Goal: Task Accomplishment & Management: Manage account settings

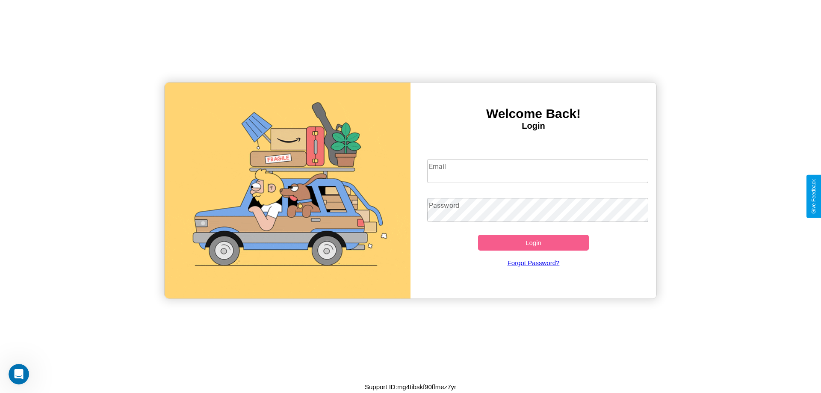
click at [537, 171] on input "Email" at bounding box center [537, 171] width 221 height 24
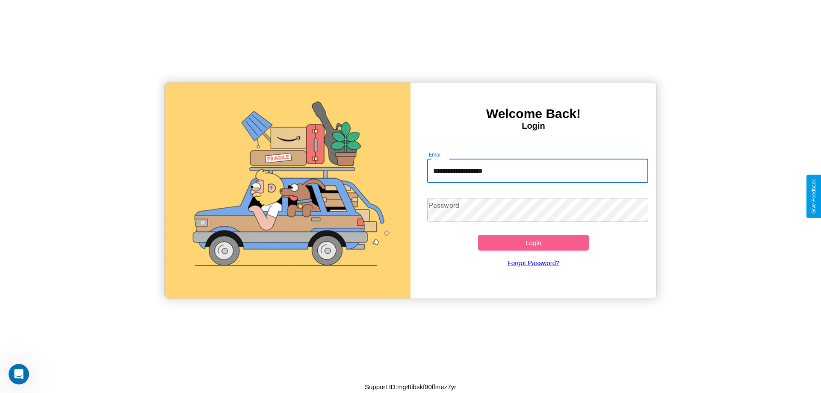
type input "**********"
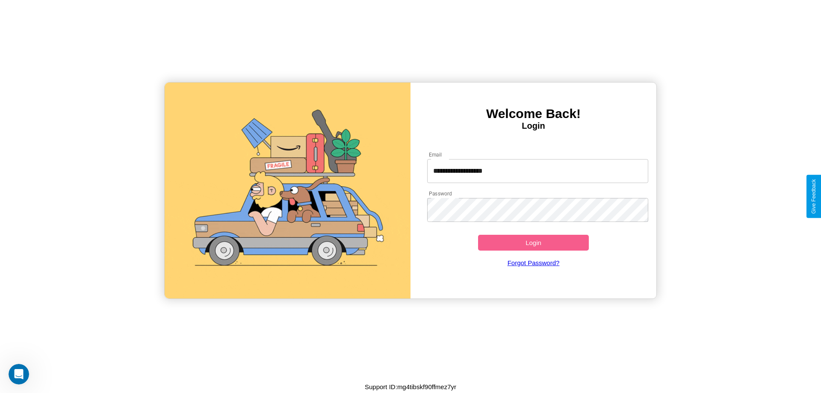
click at [533, 242] on button "Login" at bounding box center [533, 243] width 111 height 16
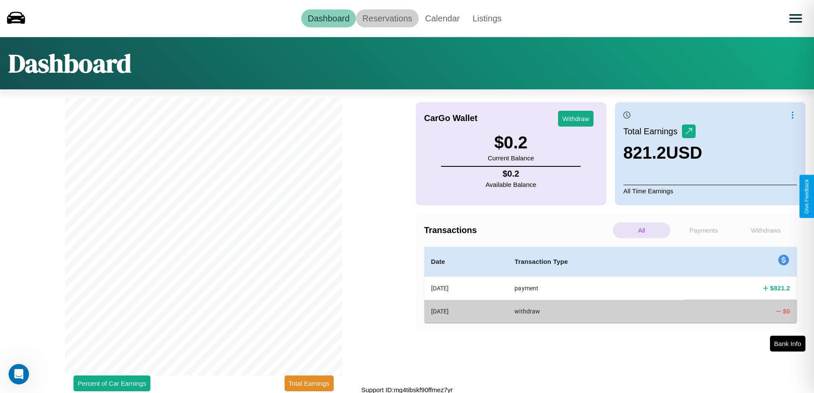
click at [387, 18] on link "Reservations" at bounding box center [387, 18] width 63 height 18
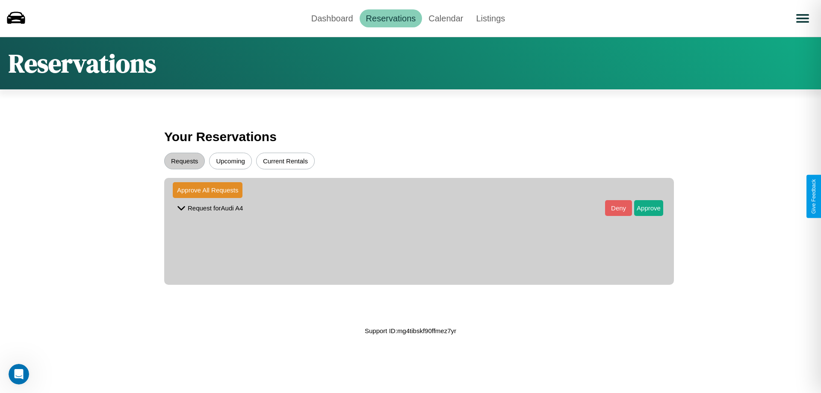
click at [184, 161] on button "Requests" at bounding box center [184, 161] width 41 height 17
click at [642, 208] on button "Approve" at bounding box center [648, 208] width 29 height 16
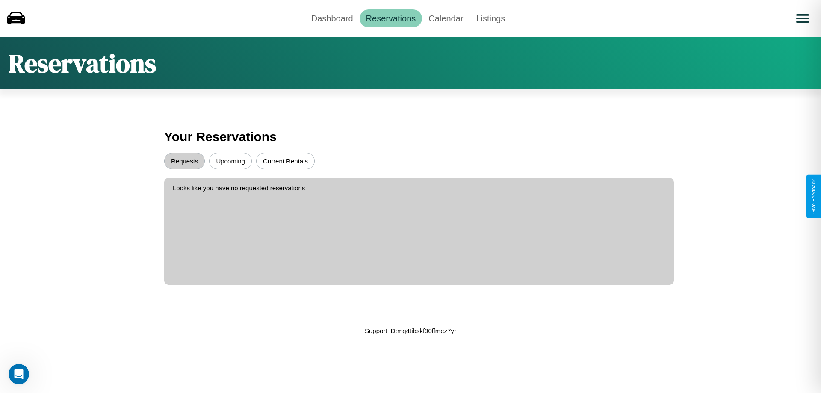
click at [230, 161] on button "Upcoming" at bounding box center [230, 161] width 43 height 17
click at [332, 18] on link "Dashboard" at bounding box center [332, 18] width 55 height 18
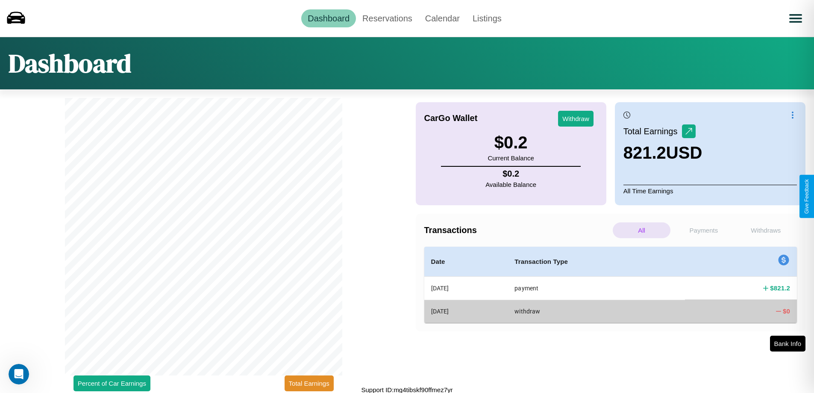
scroll to position [3, 0]
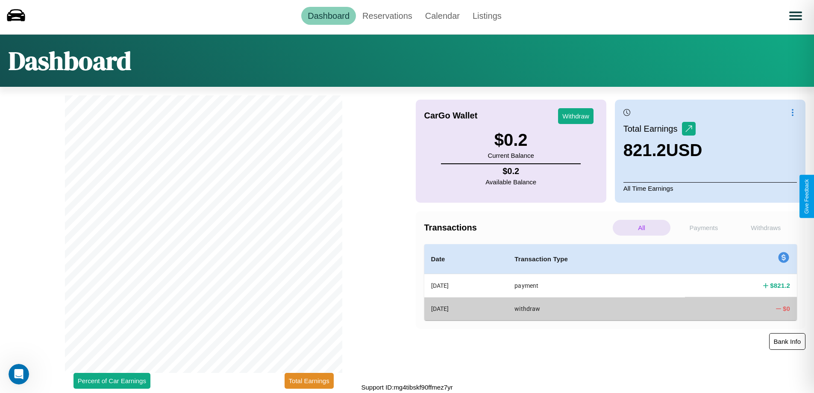
click at [787, 341] on button "Bank Info" at bounding box center [787, 341] width 36 height 17
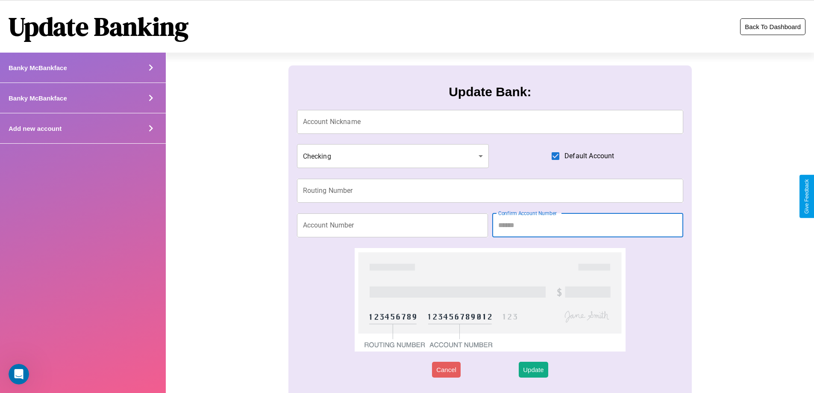
click at [773, 27] on button "Back To Dashboard" at bounding box center [772, 26] width 65 height 17
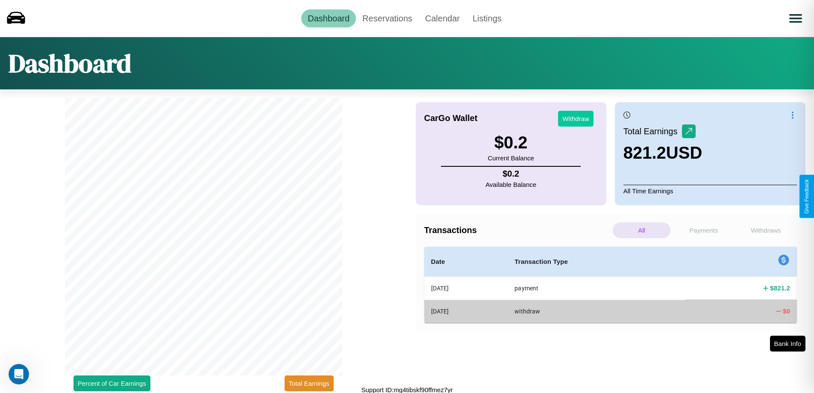
click at [576, 118] on button "Withdraw" at bounding box center [575, 119] width 35 height 16
